Goal: Transaction & Acquisition: Purchase product/service

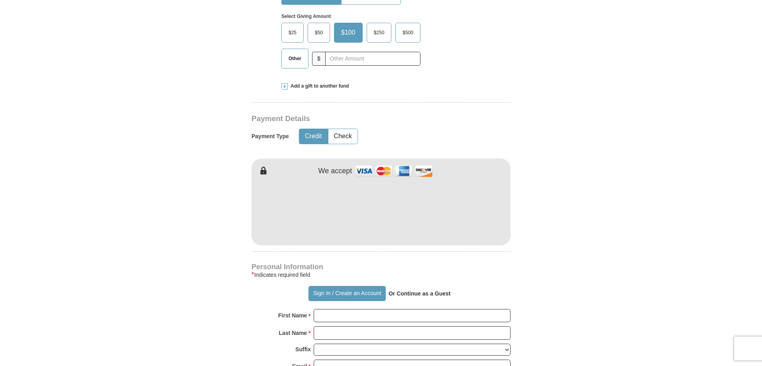
scroll to position [319, 0]
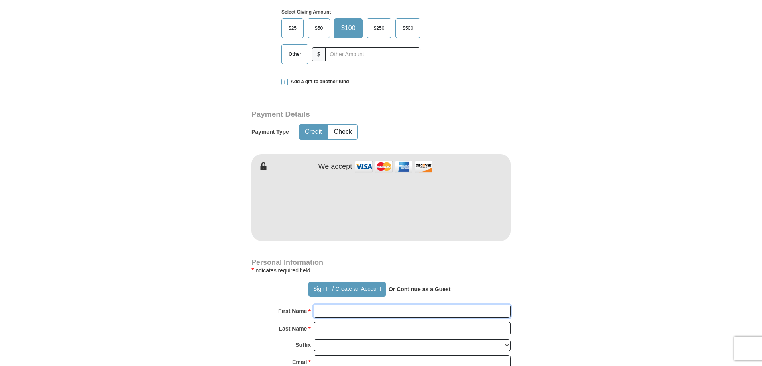
type input "[PERSON_NAME]"
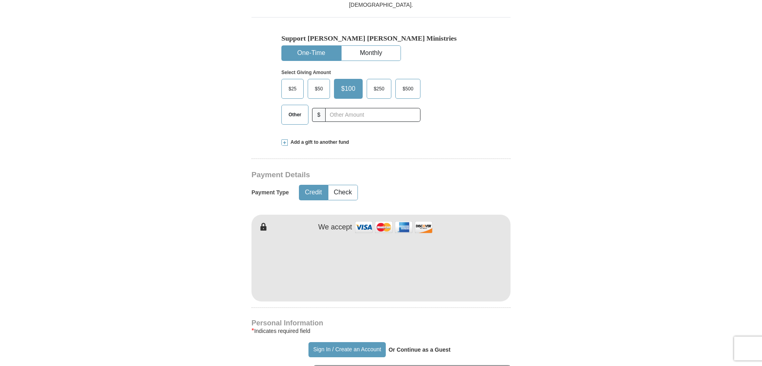
scroll to position [239, 0]
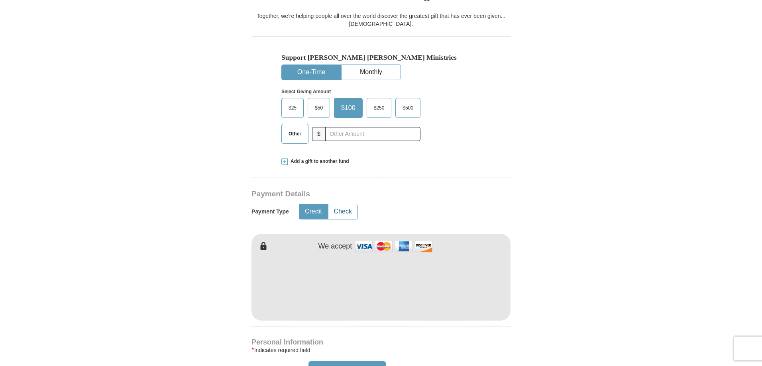
click at [341, 205] on button "Check" at bounding box center [343, 212] width 29 height 15
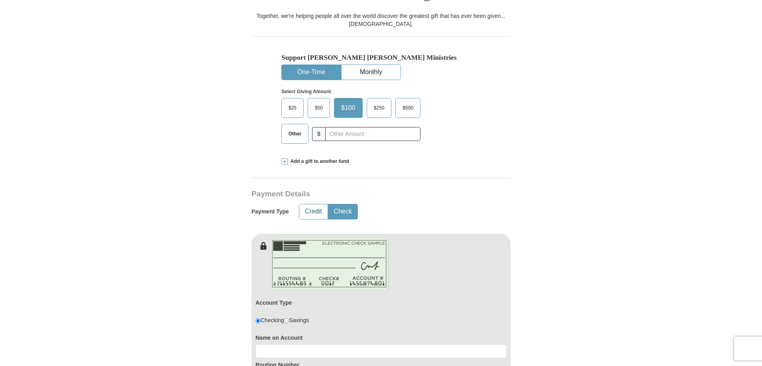
click at [316, 205] on button "Credit" at bounding box center [313, 212] width 28 height 15
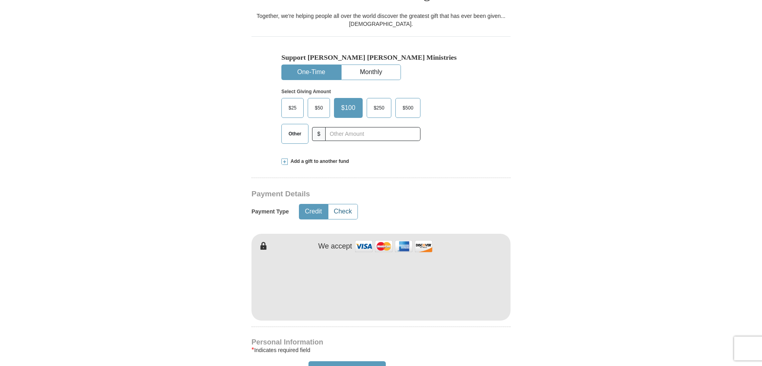
click at [342, 205] on button "Check" at bounding box center [343, 212] width 29 height 15
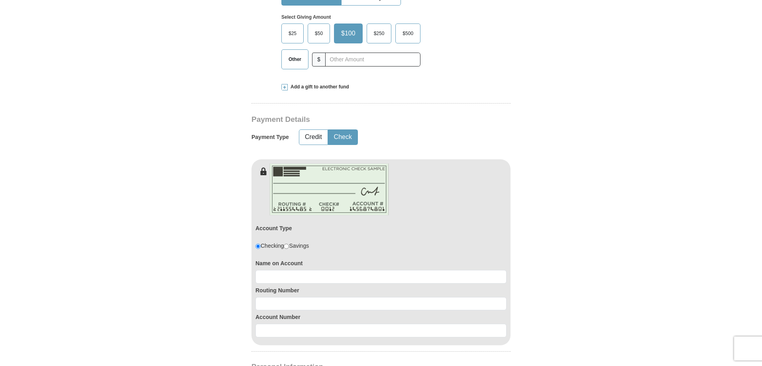
scroll to position [319, 0]
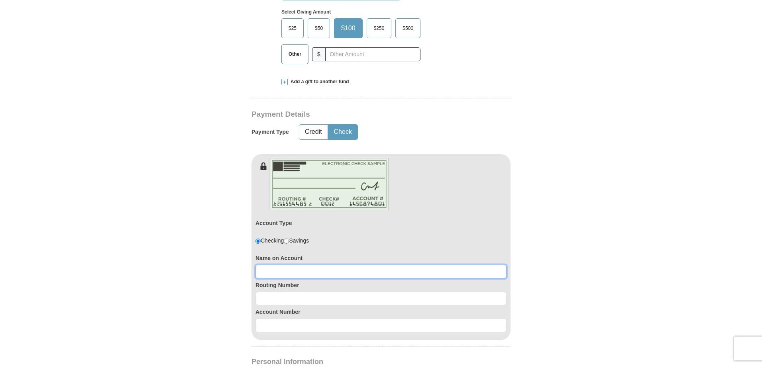
click at [282, 265] on input at bounding box center [381, 272] width 251 height 14
type input "[PERSON_NAME]"
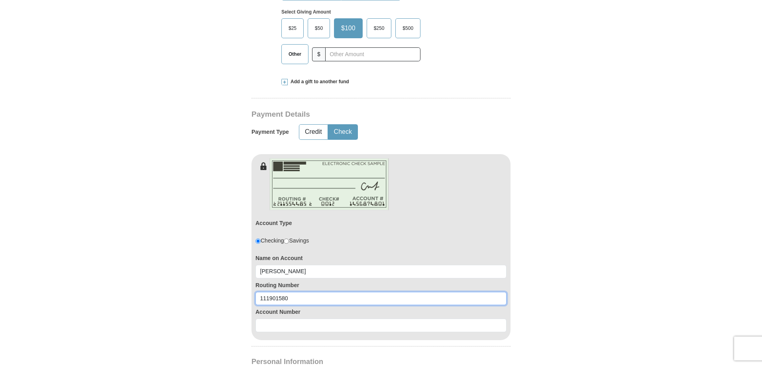
type input "111901580"
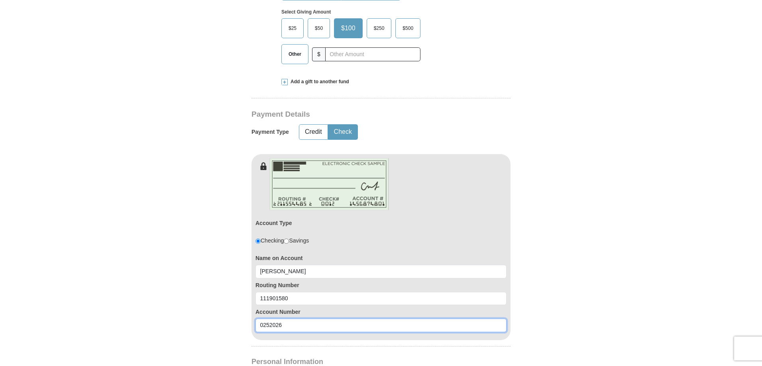
type input "0252026"
type button "[URL][DOMAIN_NAME]"
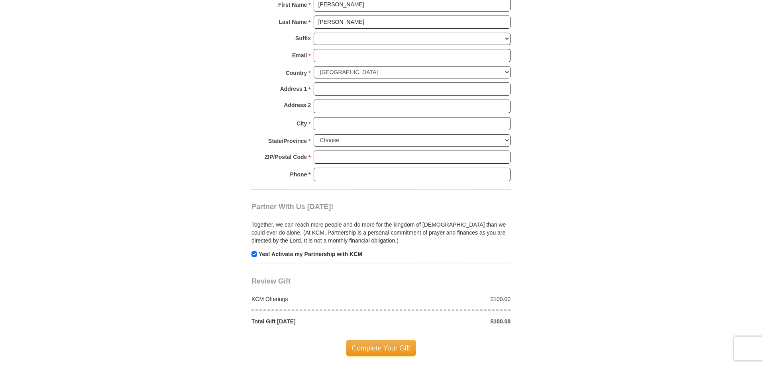
scroll to position [731, 0]
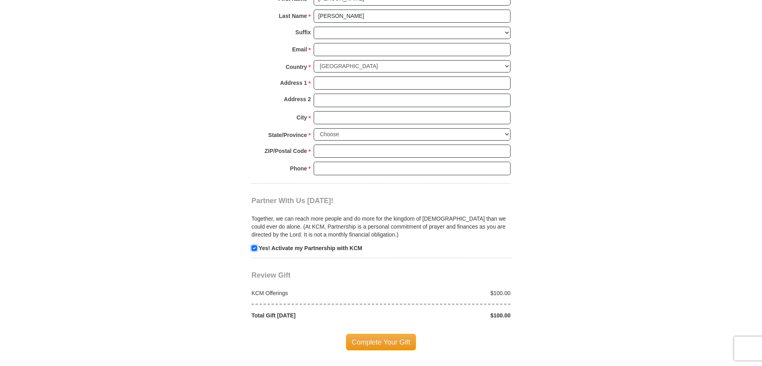
click at [254, 246] on input "checkbox" at bounding box center [255, 249] width 6 height 6
checkbox input "false"
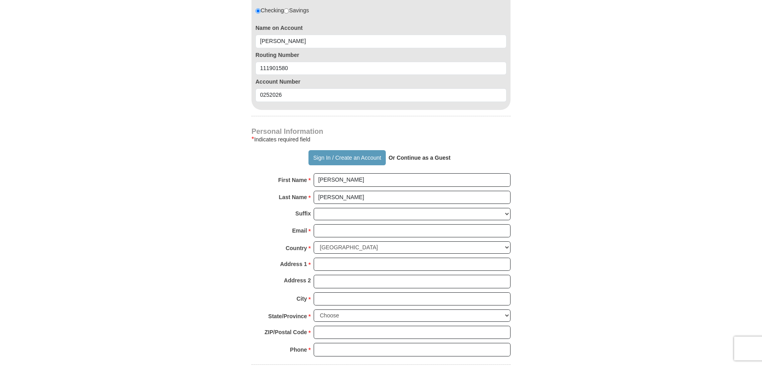
scroll to position [532, 0]
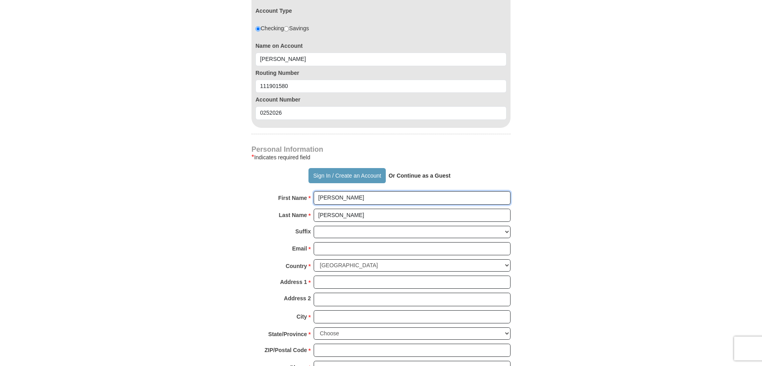
drag, startPoint x: 334, startPoint y: 183, endPoint x: 300, endPoint y: 188, distance: 34.2
click at [300, 191] on div "First Name * [PERSON_NAME] Please enter First Name" at bounding box center [381, 200] width 259 height 18
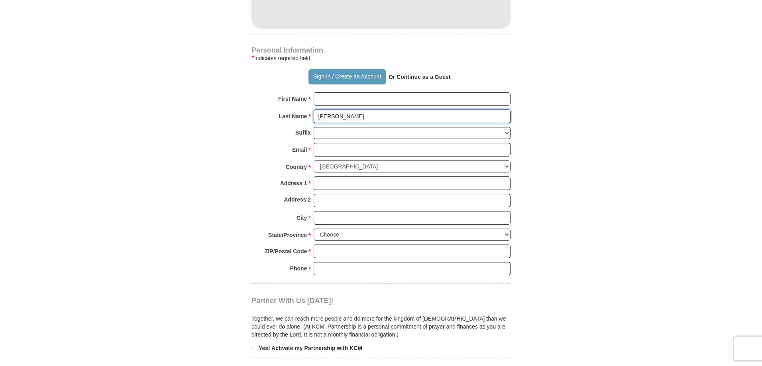
drag, startPoint x: 355, startPoint y: 100, endPoint x: 180, endPoint y: 130, distance: 177.1
click at [180, 130] on form "Already have an account? Sign in for faster giving. Don't have an account? Crea…" at bounding box center [381, 0] width 455 height 1000
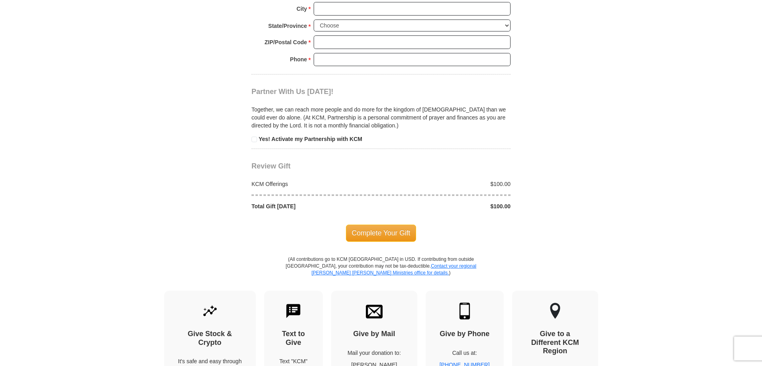
scroll to position [758, 0]
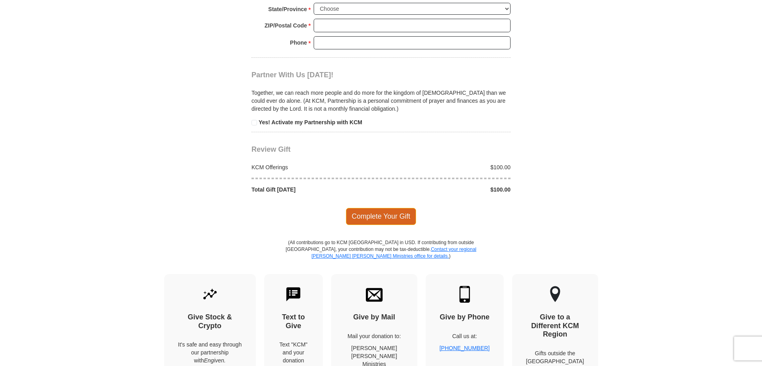
click at [381, 208] on span "Complete Your Gift" at bounding box center [381, 216] width 71 height 17
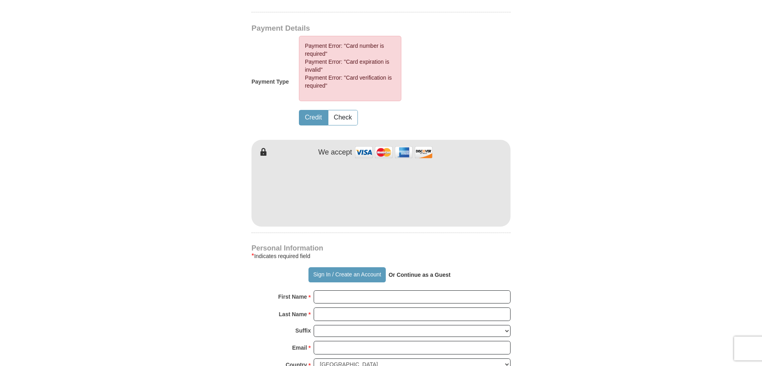
scroll to position [405, 0]
drag, startPoint x: 346, startPoint y: 98, endPoint x: 343, endPoint y: 100, distance: 4.1
click at [345, 111] on button "Check" at bounding box center [343, 118] width 29 height 15
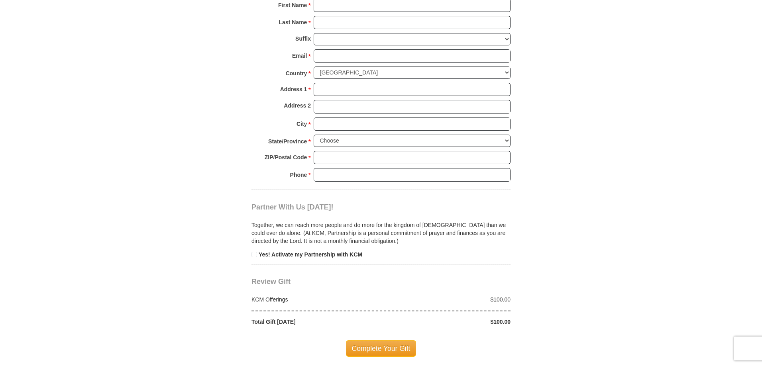
scroll to position [843, 0]
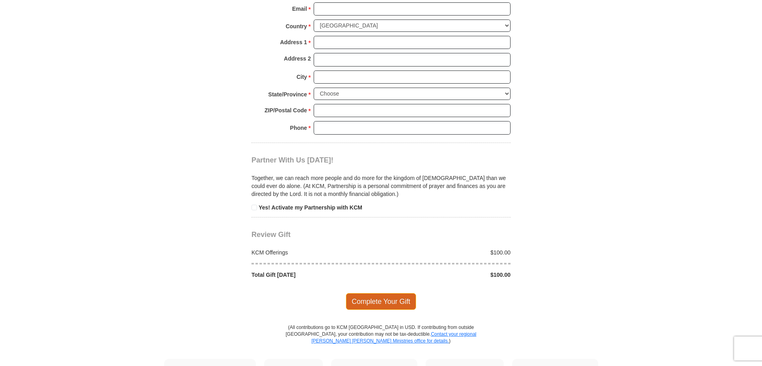
click at [386, 294] on span "Complete Your Gift" at bounding box center [381, 302] width 71 height 17
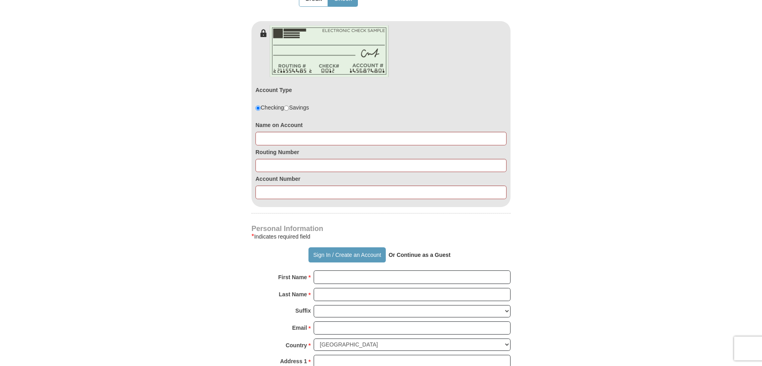
scroll to position [524, 0]
click at [272, 132] on input at bounding box center [381, 139] width 251 height 14
type input "[PERSON_NAME]"
type input "111901580"
type input "0252026"
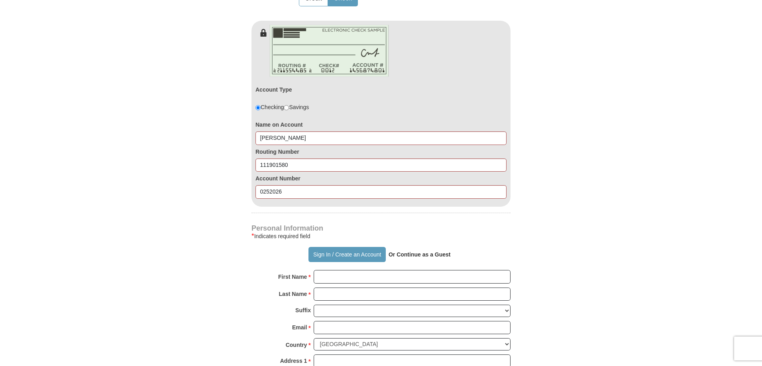
type button "[URL][DOMAIN_NAME]"
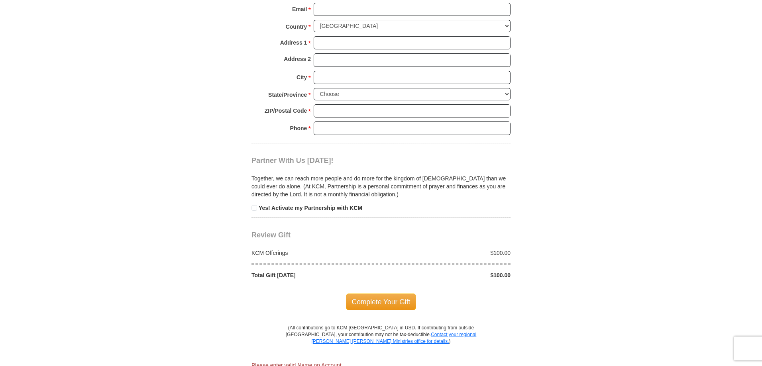
scroll to position [843, 0]
click at [383, 294] on span "Complete Your Gift" at bounding box center [381, 302] width 71 height 17
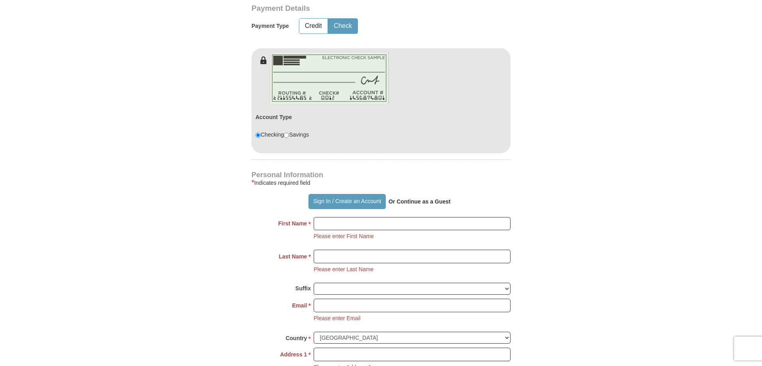
scroll to position [439, 0]
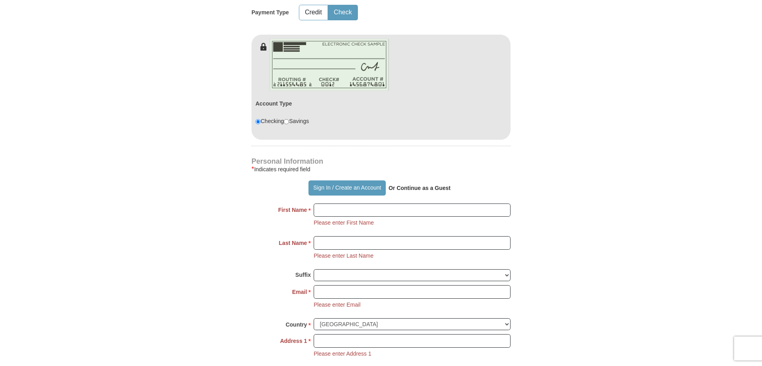
drag, startPoint x: 351, startPoint y: 170, endPoint x: 496, endPoint y: 171, distance: 145.2
click at [500, 181] on div "Sign In / Create an Account Or Continue as a Guest" at bounding box center [381, 188] width 259 height 15
click at [430, 185] on strong "Or Continue as a Guest" at bounding box center [420, 188] width 62 height 6
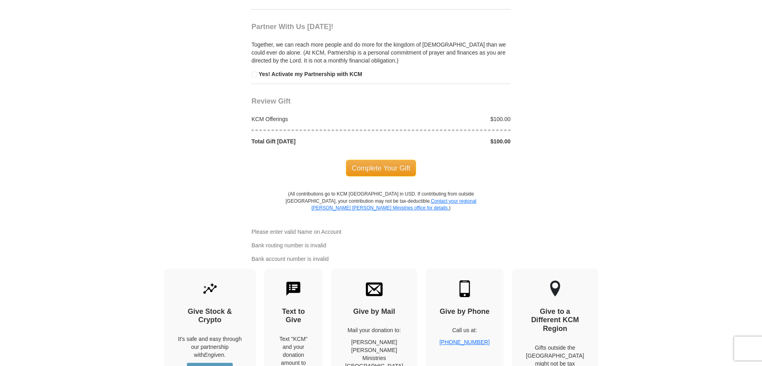
scroll to position [1037, 0]
